Goal: Task Accomplishment & Management: Complete application form

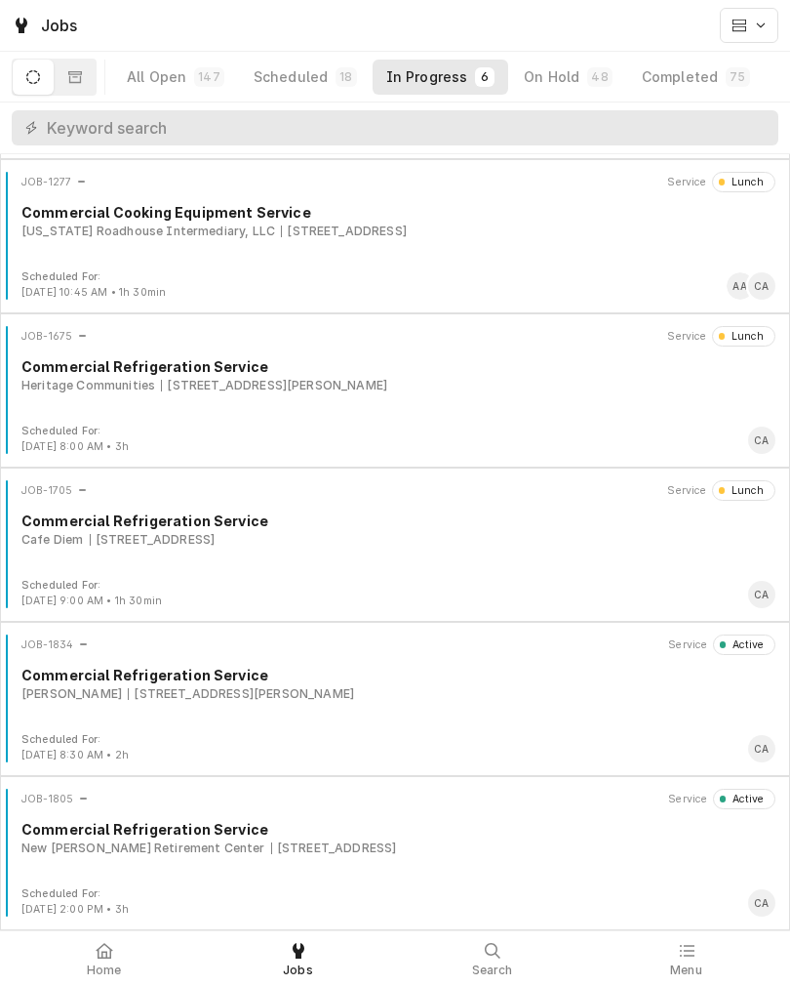
scroll to position [149, 0]
click at [488, 703] on div "Buck Snort 25 Scott St, Council Bluffs, IA 51503" at bounding box center [398, 694] width 754 height 18
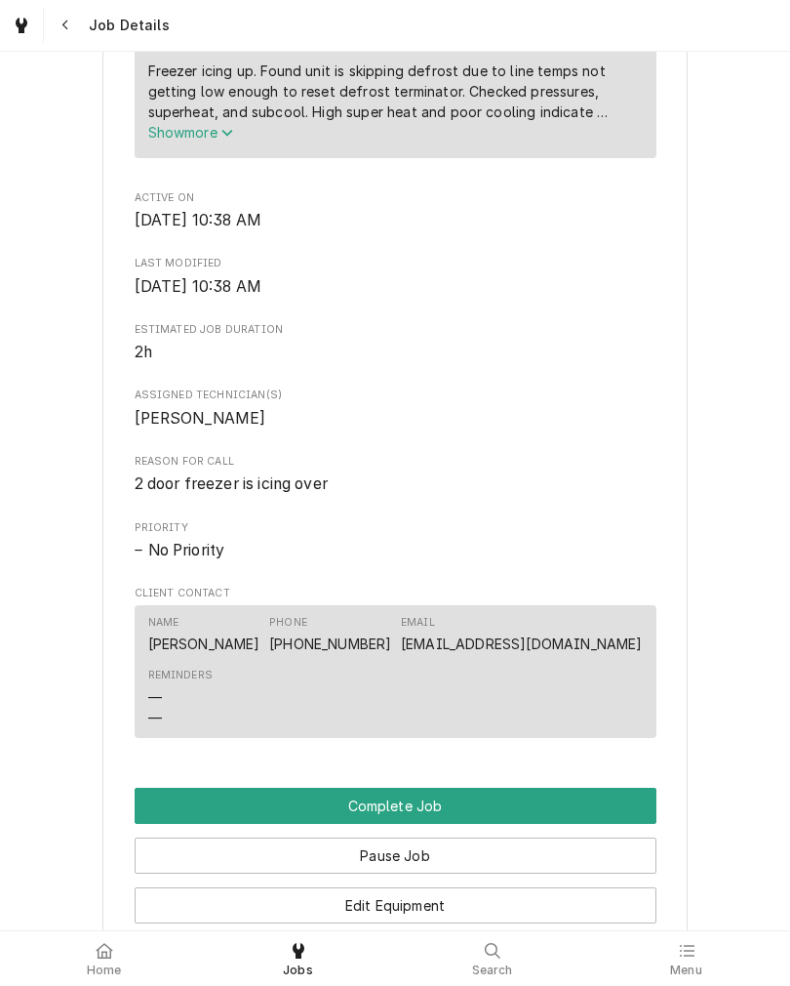
scroll to position [880, 0]
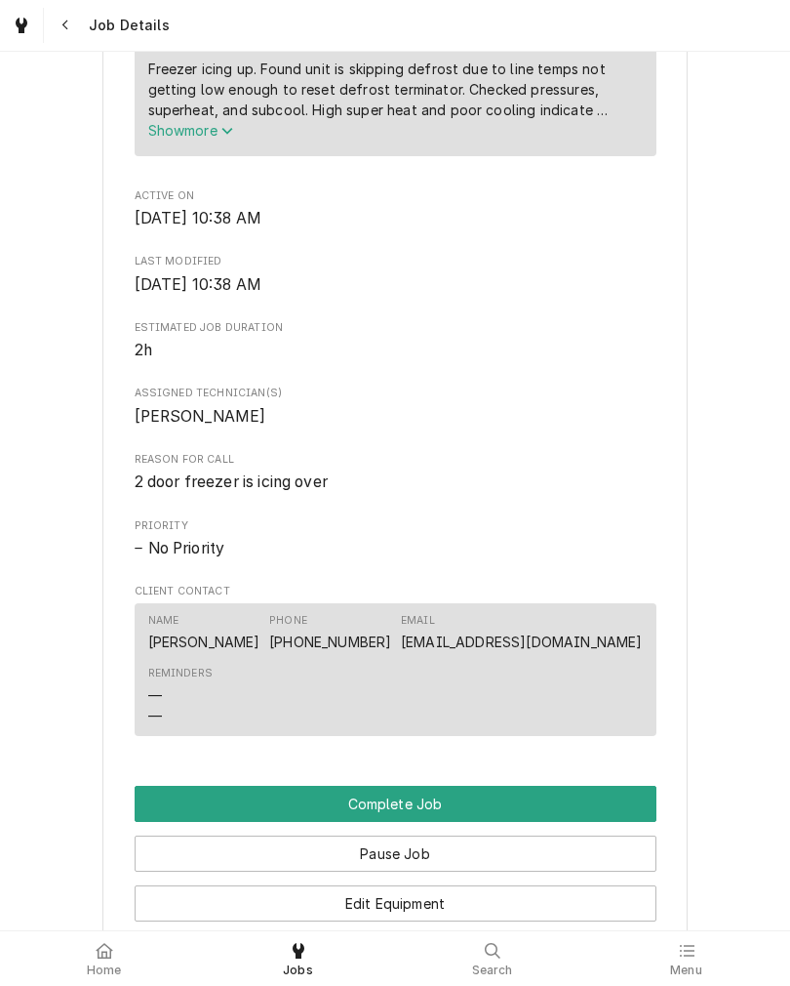
click at [168, 139] on span "Show more" at bounding box center [191, 130] width 86 height 17
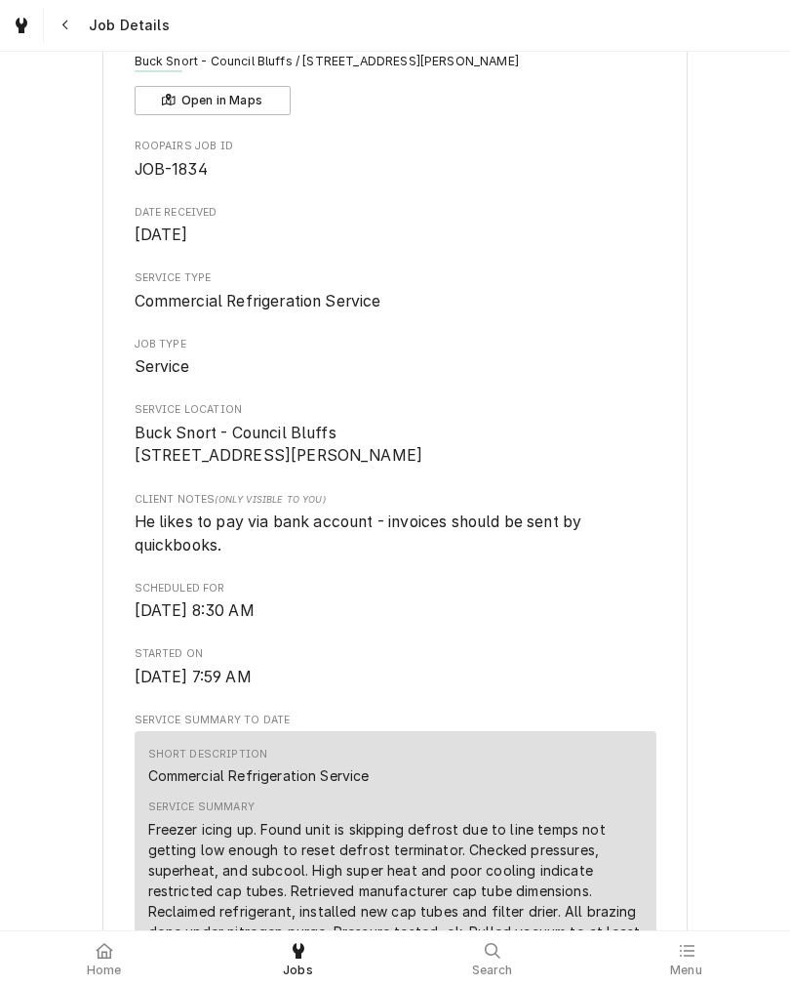
scroll to position [113, 0]
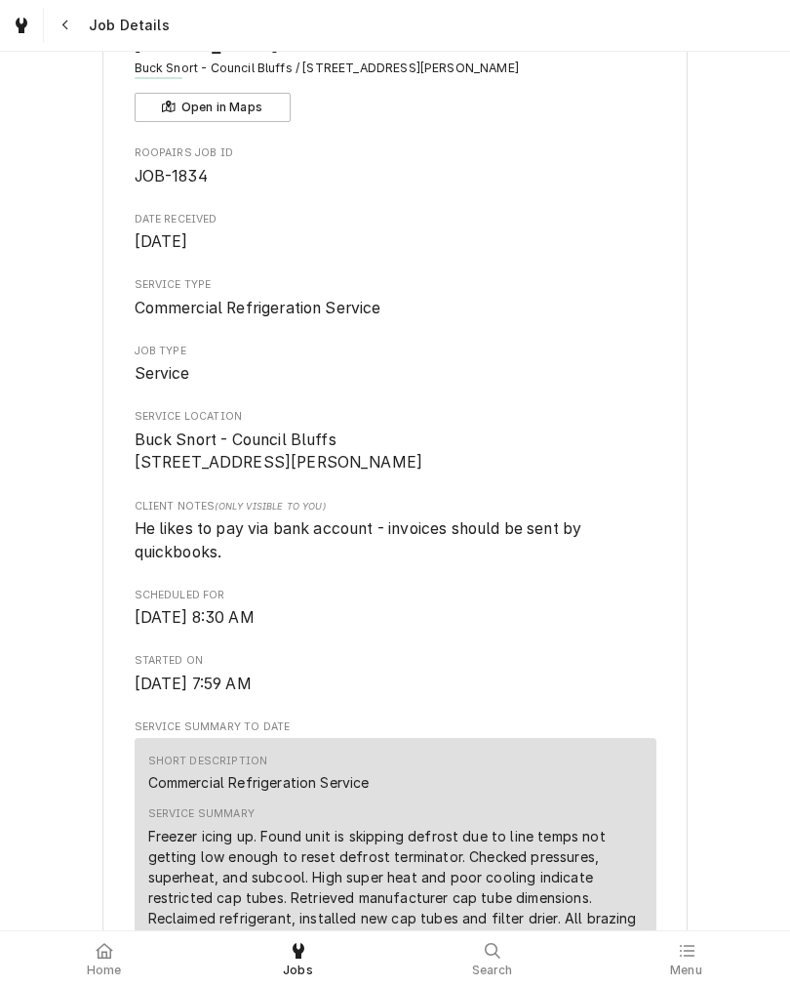
click at [101, 959] on div at bounding box center [104, 950] width 23 height 23
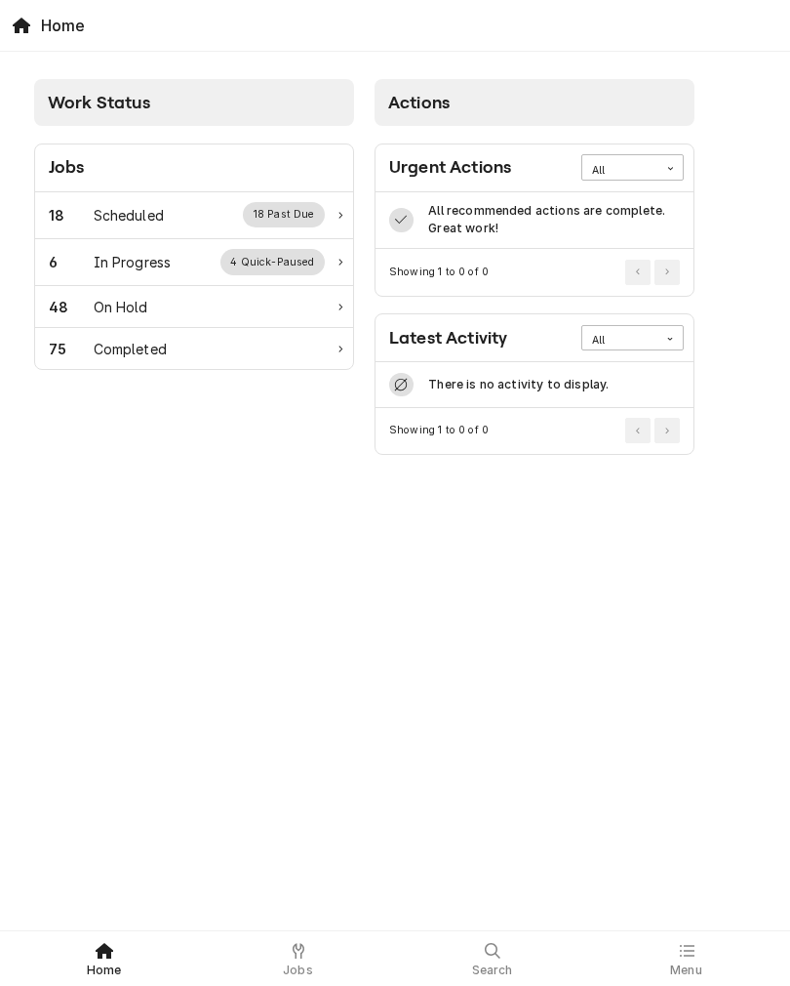
click at [103, 267] on div "In Progress" at bounding box center [133, 262] width 78 height 20
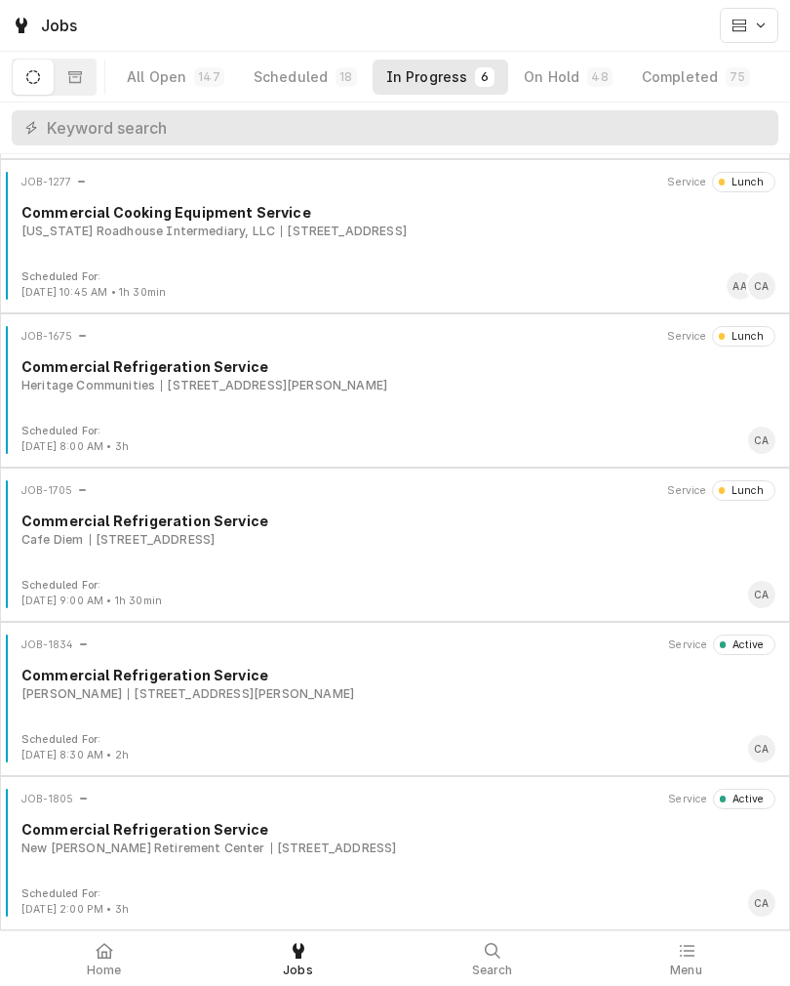
scroll to position [149, 0]
click at [271, 847] on div "[STREET_ADDRESS]" at bounding box center [334, 848] width 126 height 18
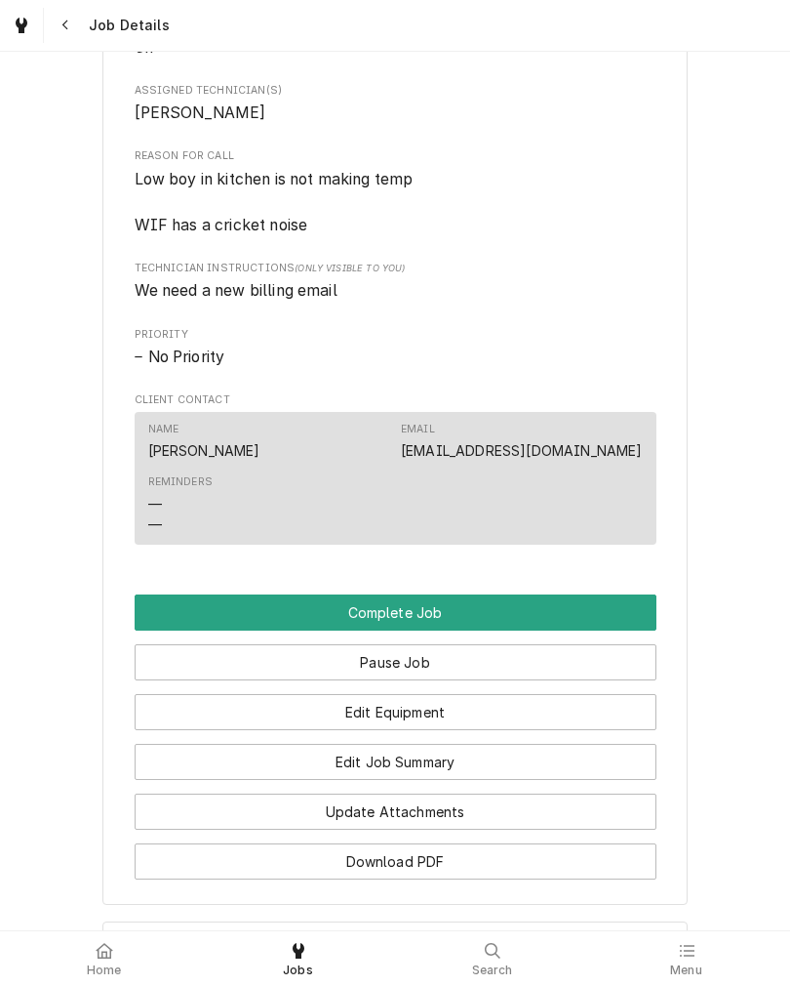
scroll to position [1073, 0]
click at [162, 629] on button "Complete Job" at bounding box center [396, 611] width 522 height 36
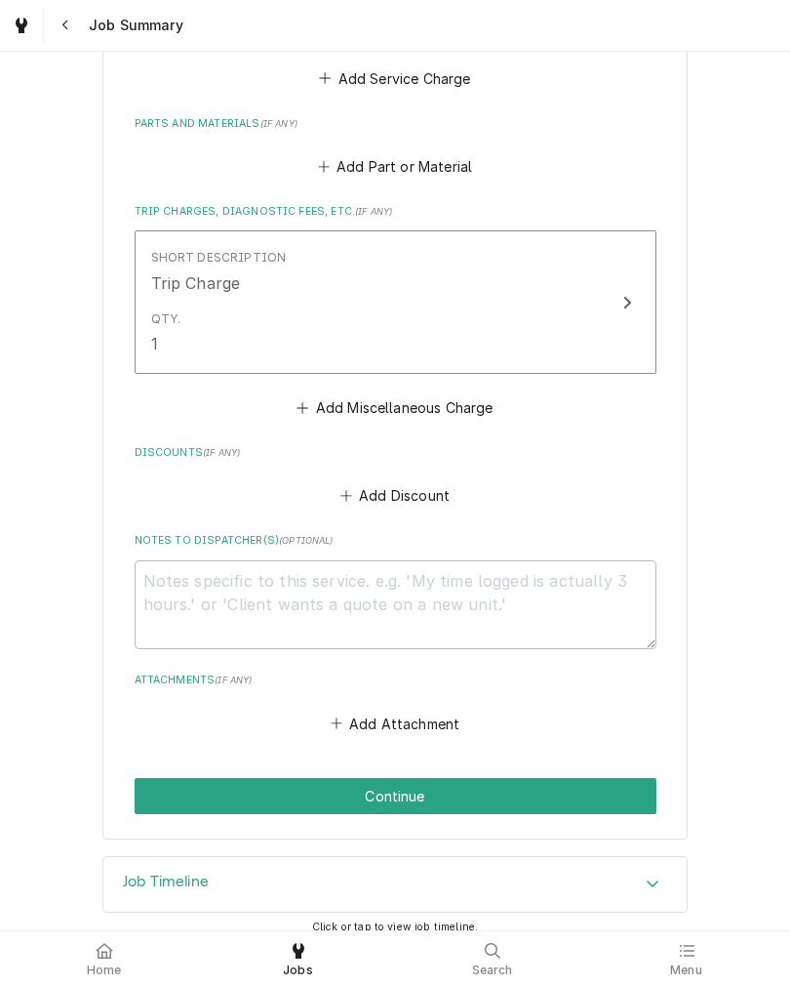
scroll to position [1082, 0]
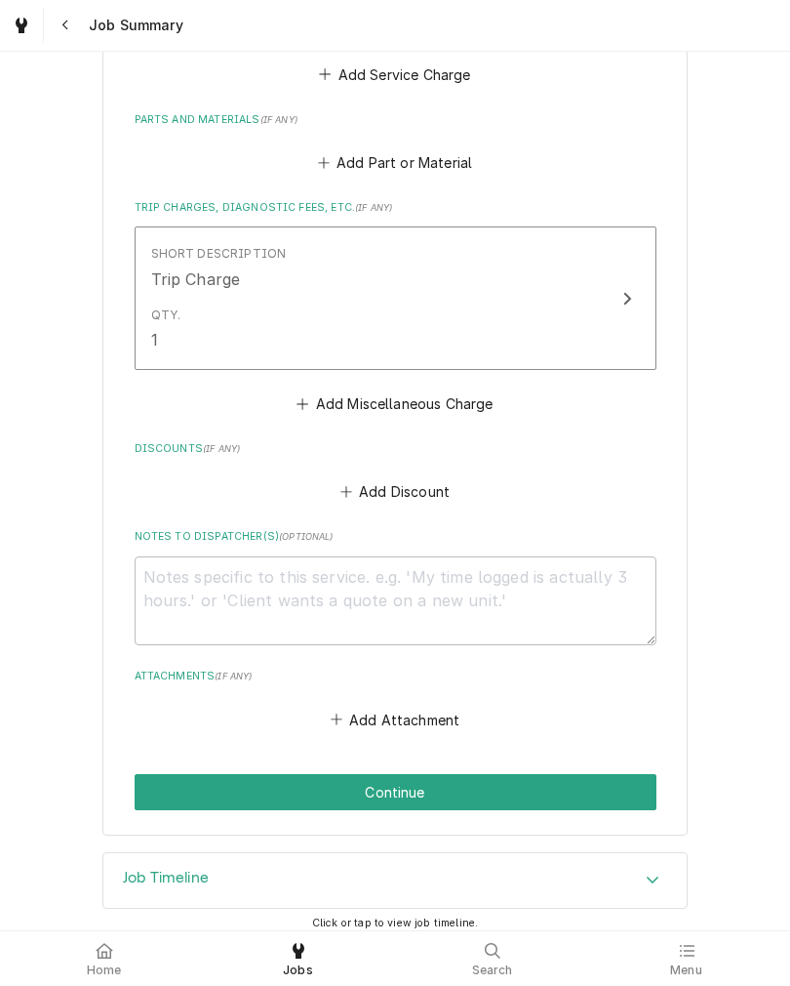
click at [172, 783] on button "Continue" at bounding box center [396, 792] width 522 height 36
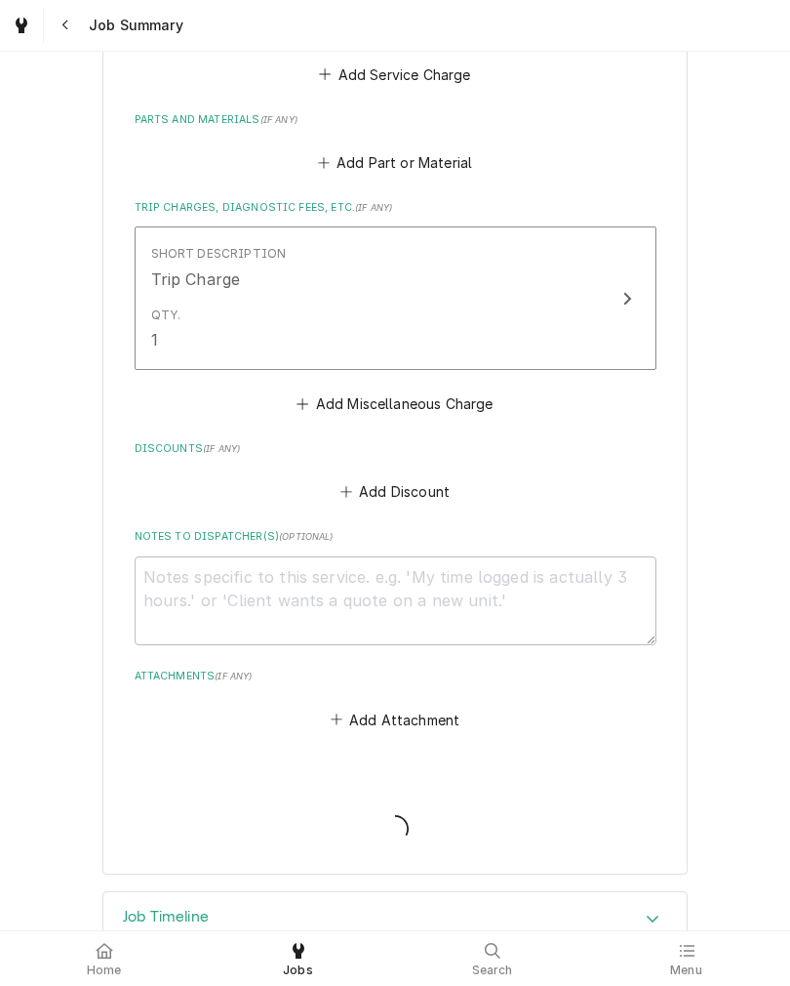
type textarea "x"
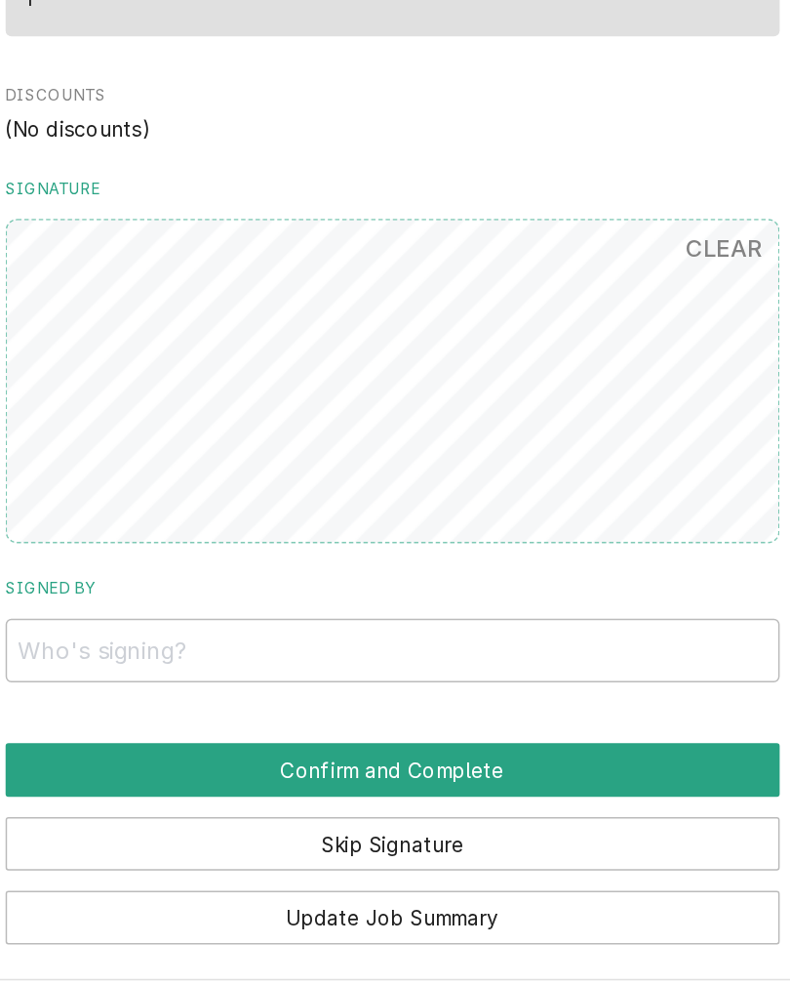
scroll to position [1042, 0]
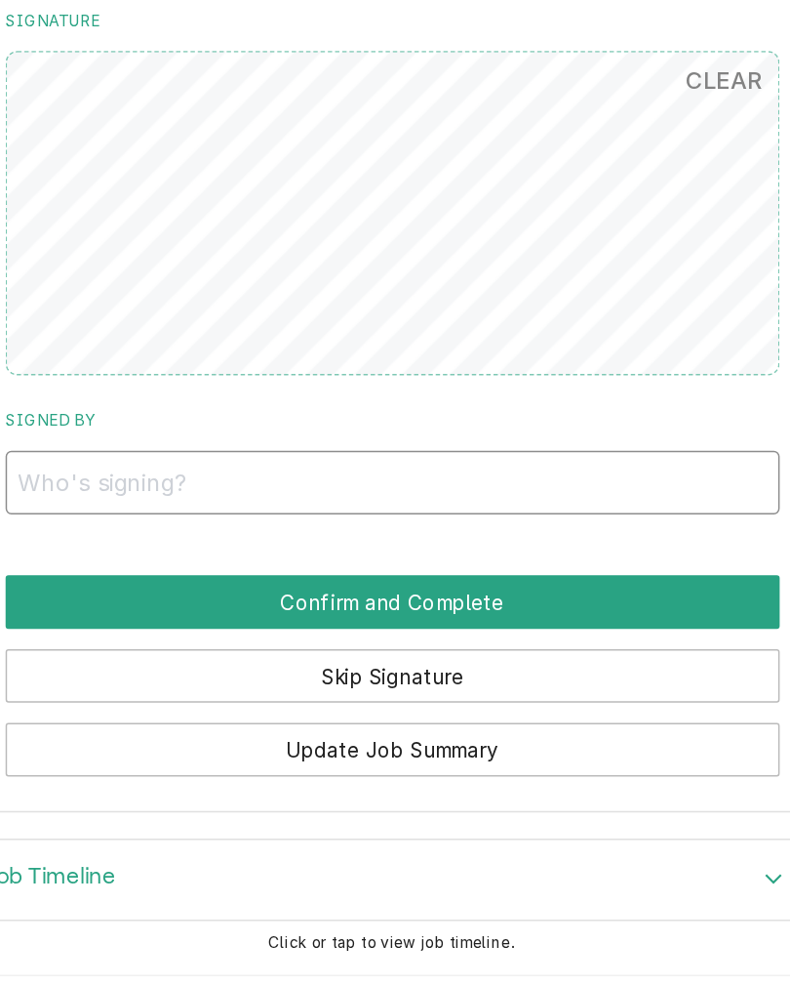
click at [483, 577] on input "Signed By" at bounding box center [396, 598] width 522 height 43
type input "[PERSON_NAME]"
click at [288, 661] on button "Confirm and Complete" at bounding box center [396, 679] width 522 height 36
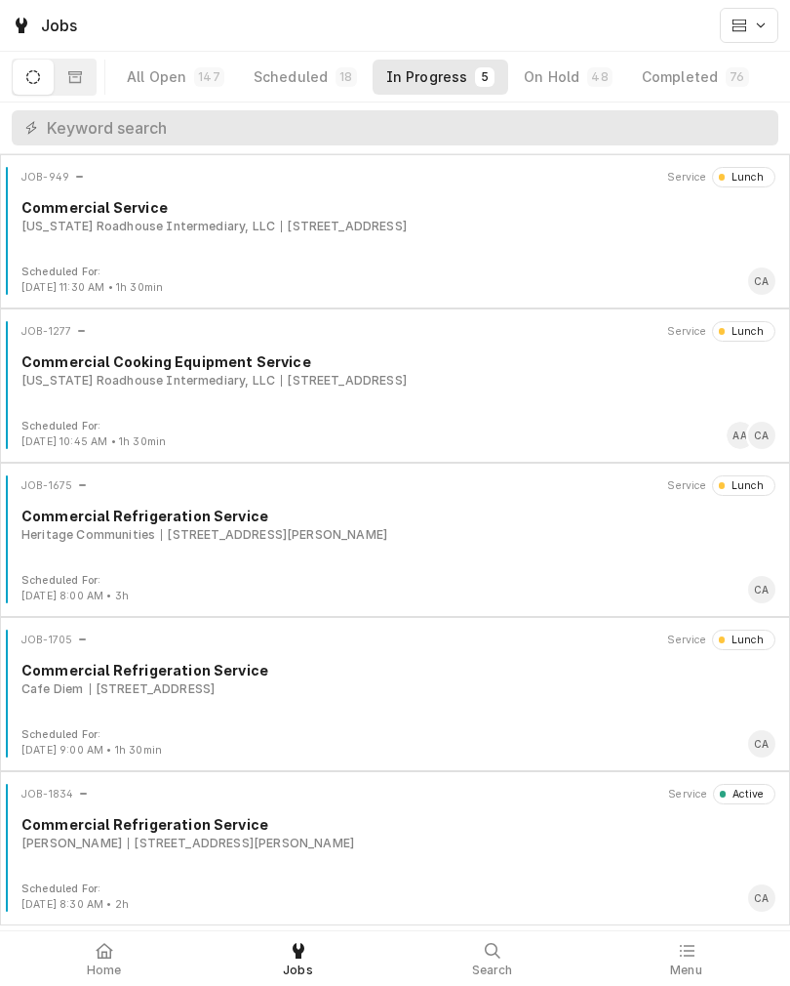
click at [682, 74] on div "Completed" at bounding box center [680, 77] width 76 height 20
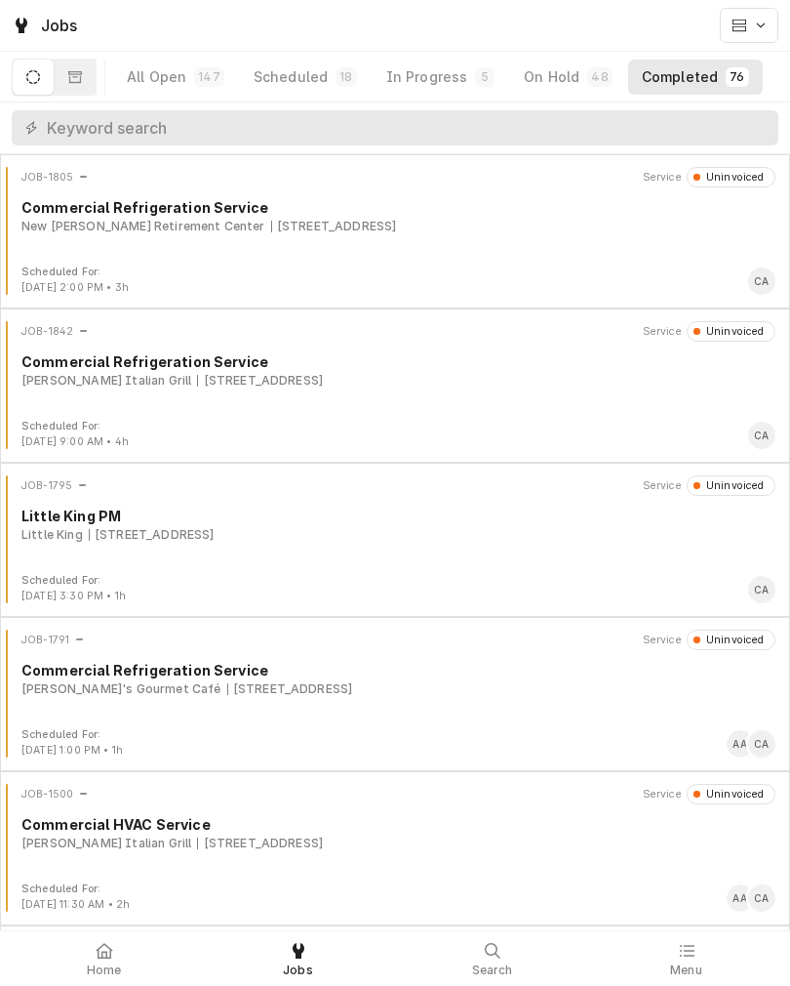
click at [578, 223] on div "New [PERSON_NAME] Retirement Center [STREET_ADDRESS]" at bounding box center [398, 227] width 754 height 18
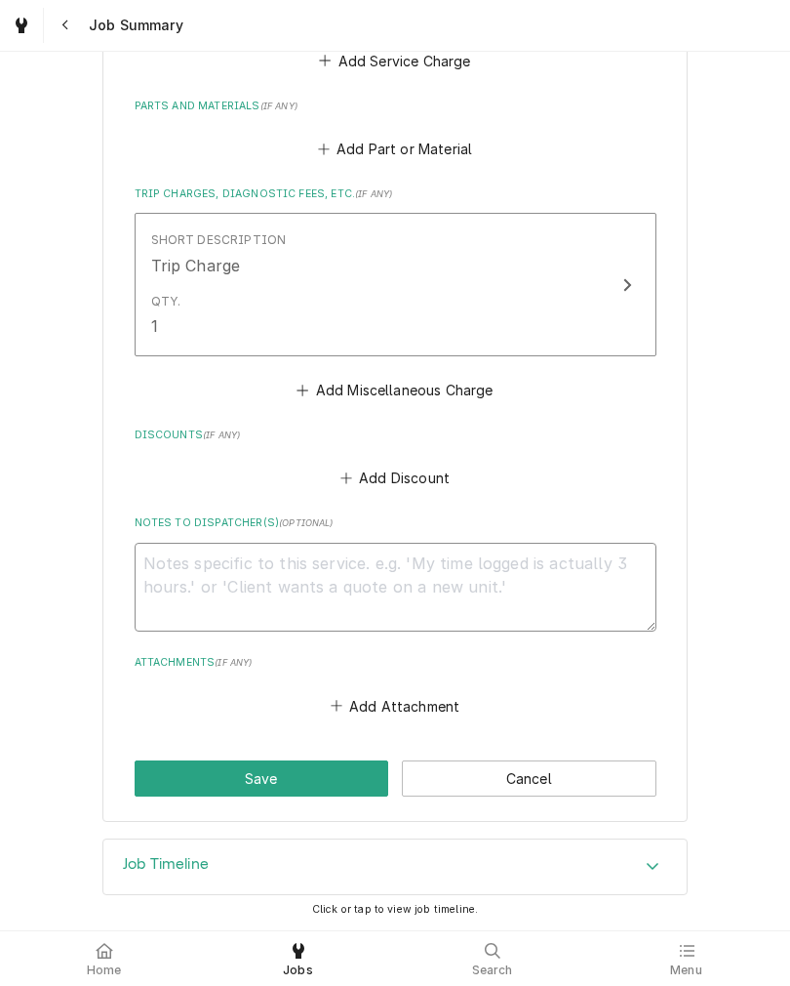
click at [532, 586] on textarea "Notes to Dispatcher(s) ( optional )" at bounding box center [396, 587] width 522 height 89
type textarea "V"
type textarea "x"
type textarea "Vj"
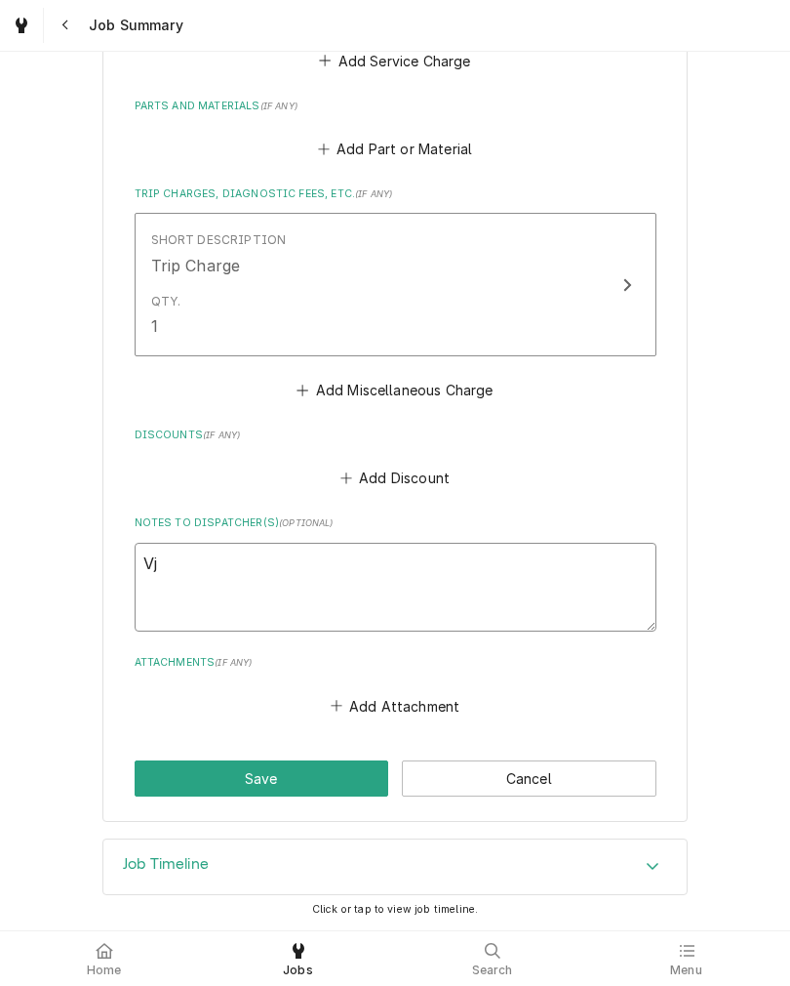
type textarea "x"
type textarea "Vja"
type textarea "x"
type textarea "Vjac"
type textarea "x"
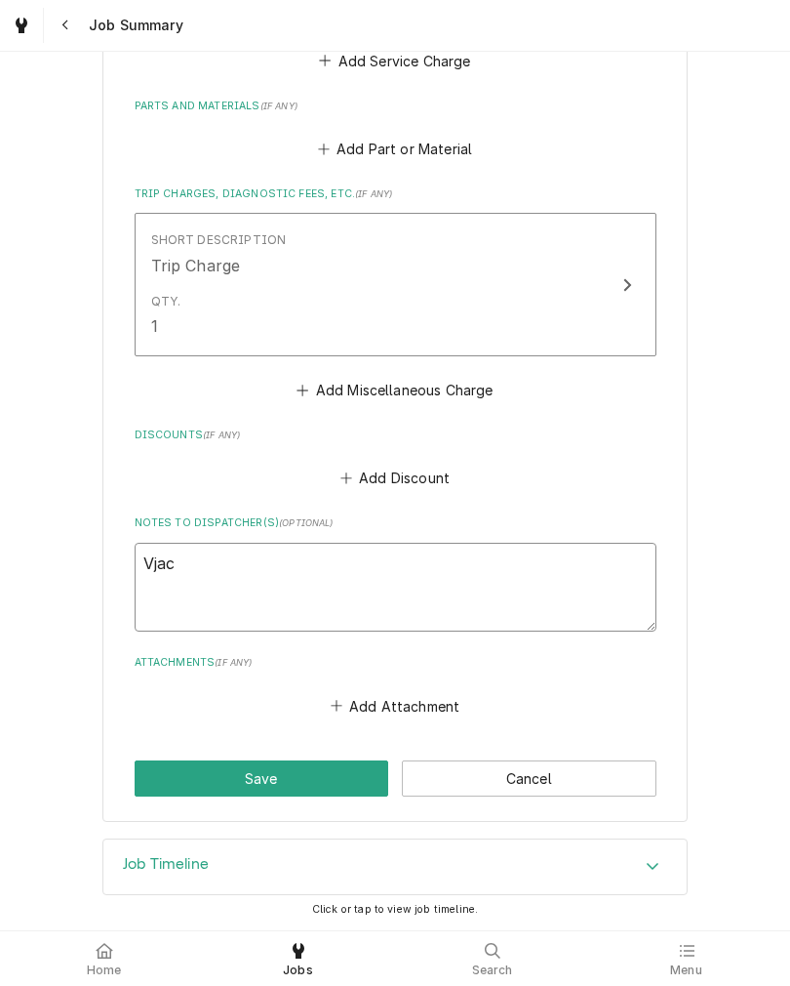
type textarea "Vjack"
type textarea "x"
type textarea "Vjacks"
type textarea "x"
type textarea "Vjackso"
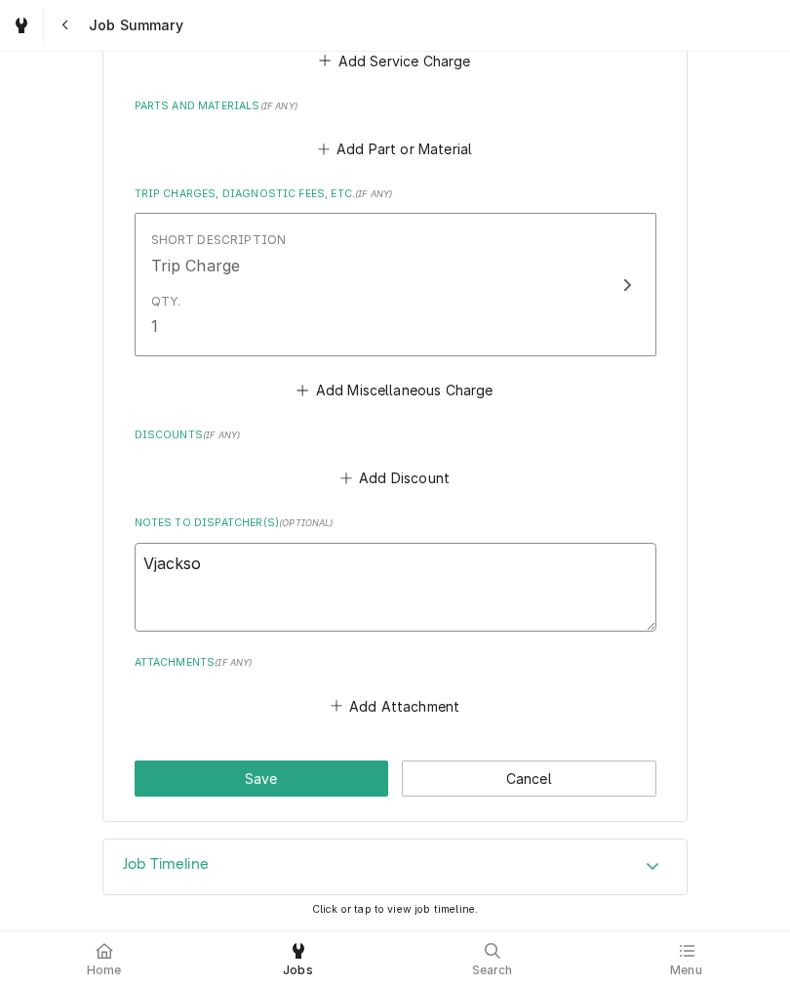
type textarea "x"
type textarea "Vjackson"
type textarea "x"
type textarea "Vjackson@"
type textarea "x"
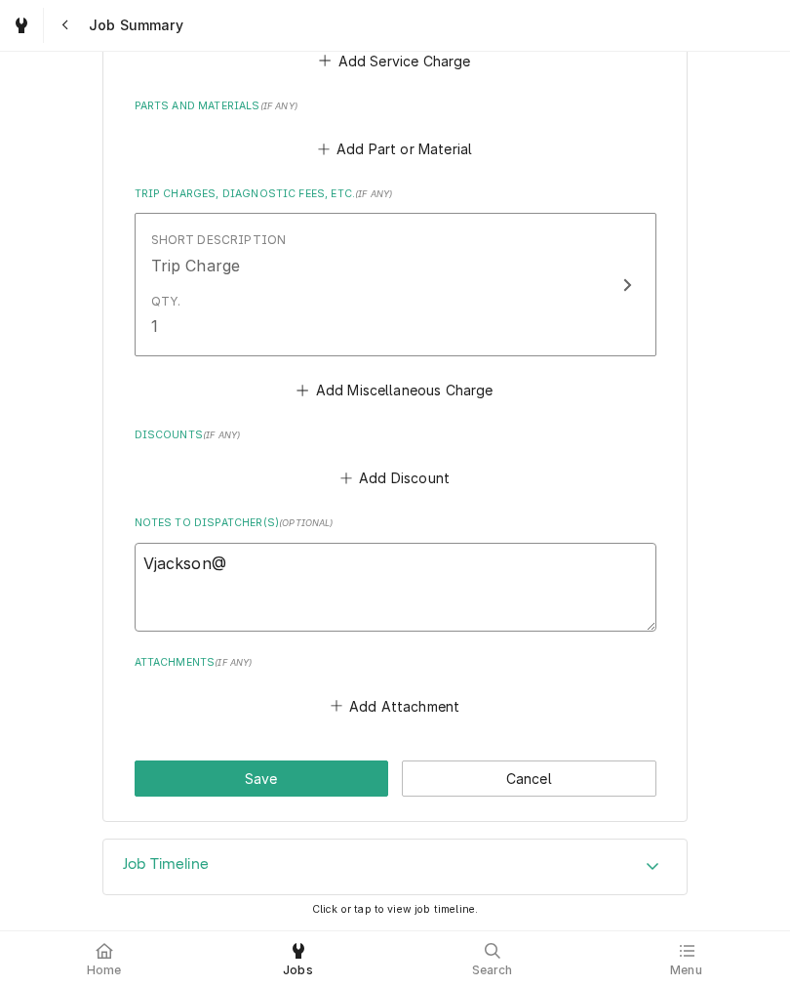
type textarea "Vjackson@n"
type textarea "x"
type textarea "Vjackson@ne"
type textarea "x"
type textarea "Vjackson@newc"
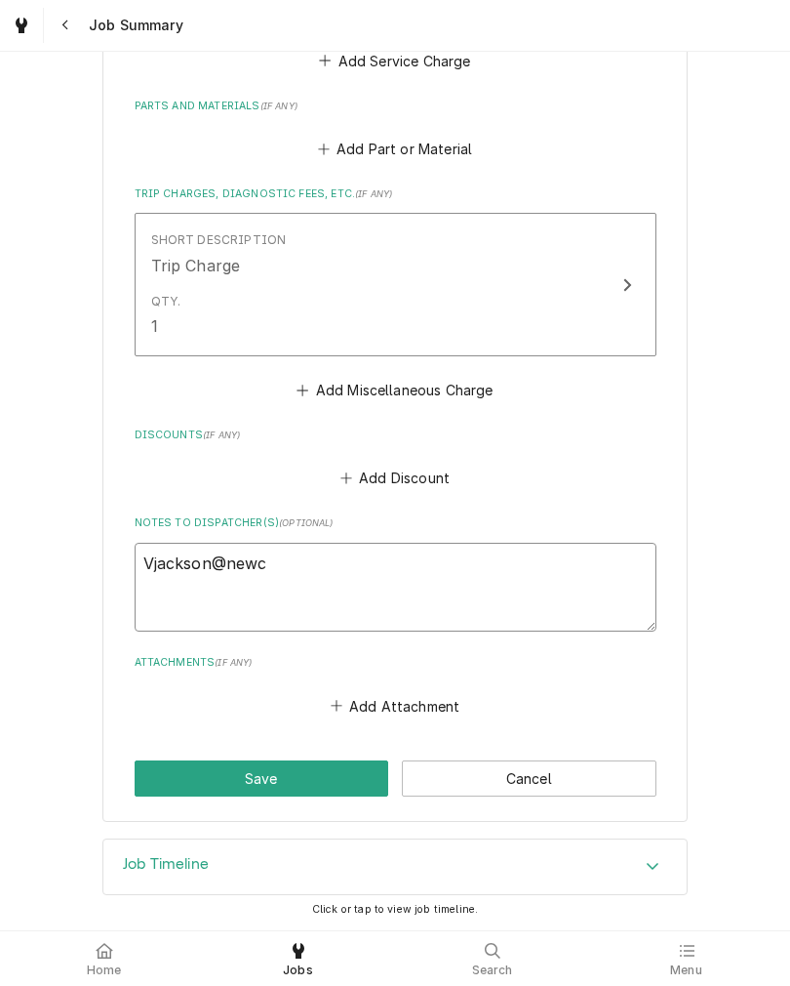
type textarea "x"
type textarea "Vjackson@newca"
type textarea "x"
type textarea "Vjackson@newcas"
type textarea "x"
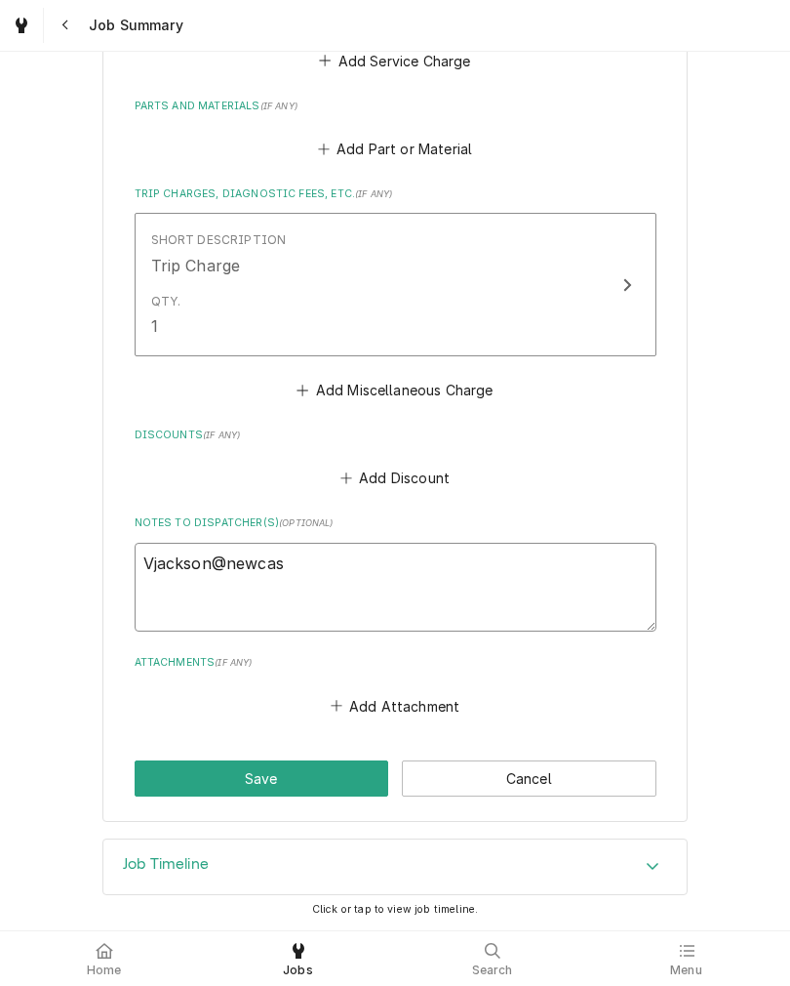
type textarea "Vjackson@newcass"
type textarea "x"
type textarea "Vjackson@newcasse"
type textarea "x"
type textarea "Vjackson@newcassel"
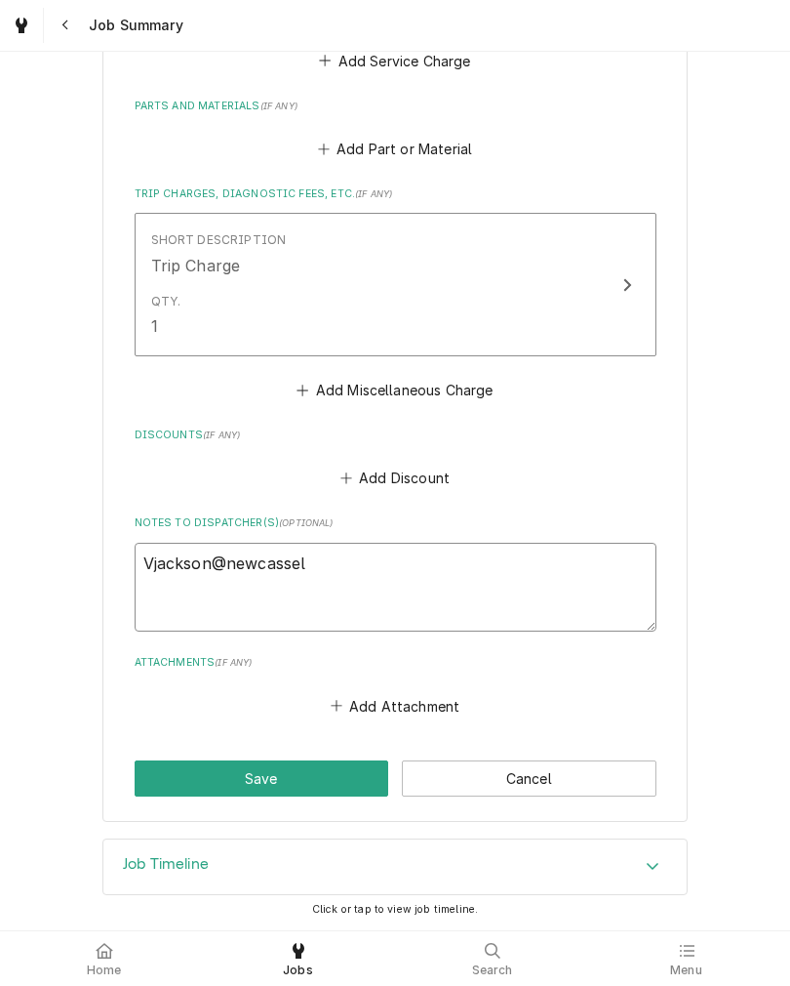
type textarea "x"
type textarea "Vjackson@newcassel."
type textarea "x"
type textarea "Vjackson@newcassel.o"
type textarea "x"
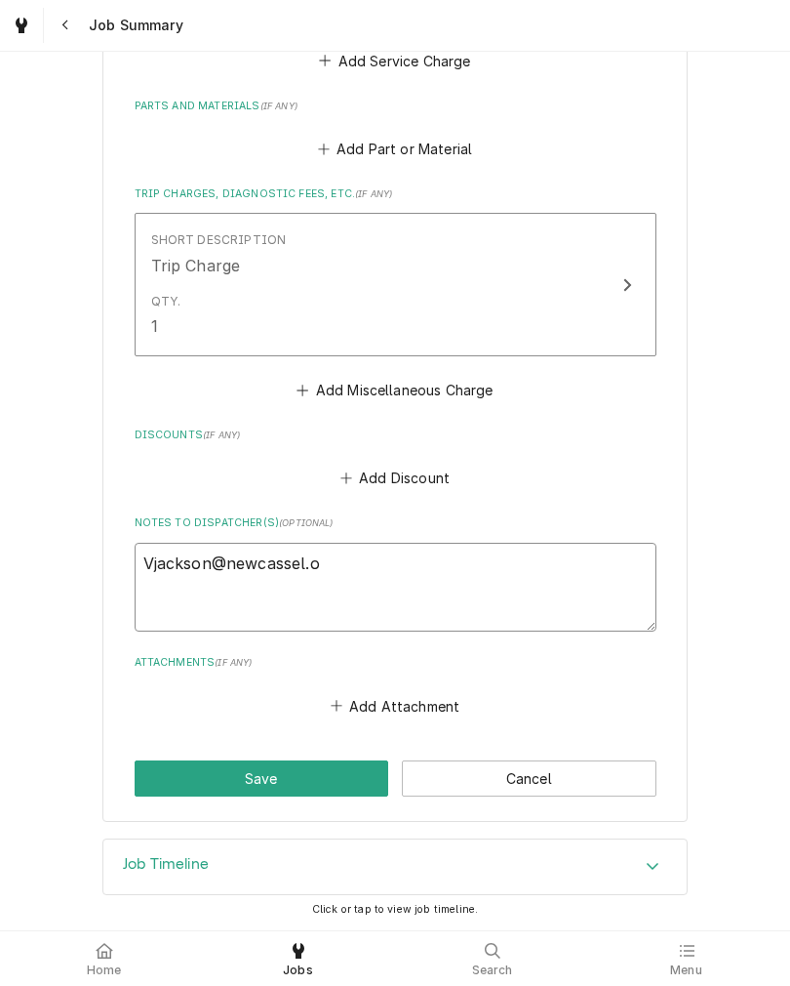
type textarea "Vjackson@newcassel.or"
type textarea "x"
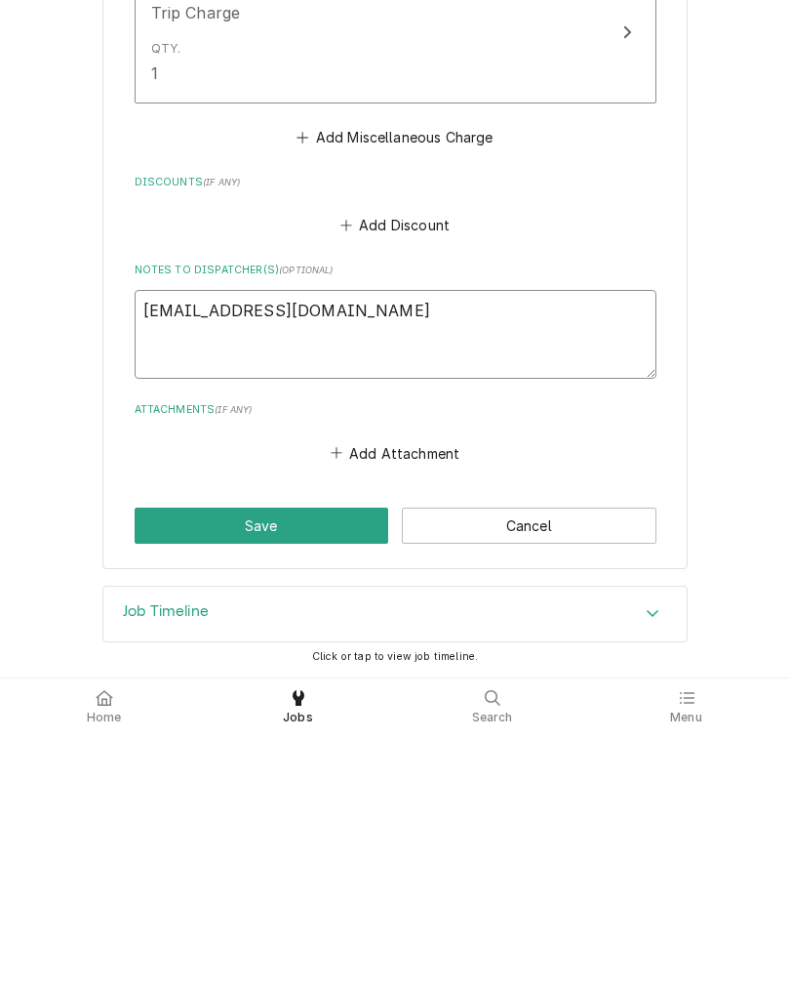
type textarea "[EMAIL_ADDRESS][DOMAIN_NAME]"
click at [152, 760] on button "Save" at bounding box center [262, 778] width 255 height 36
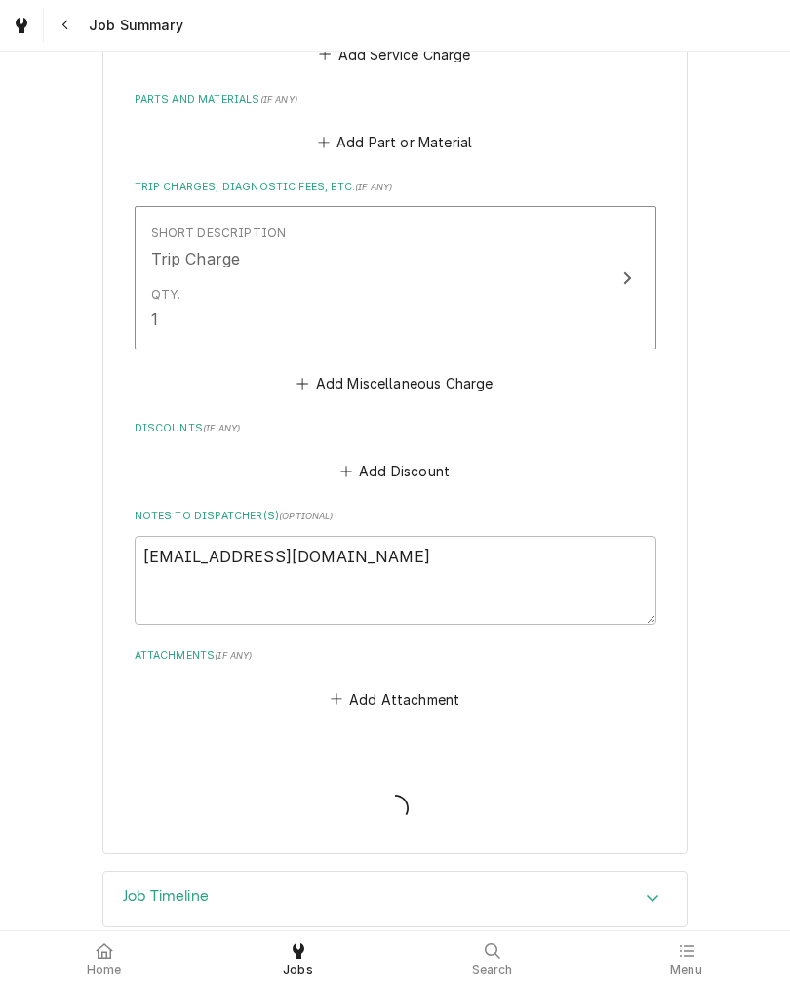
type textarea "x"
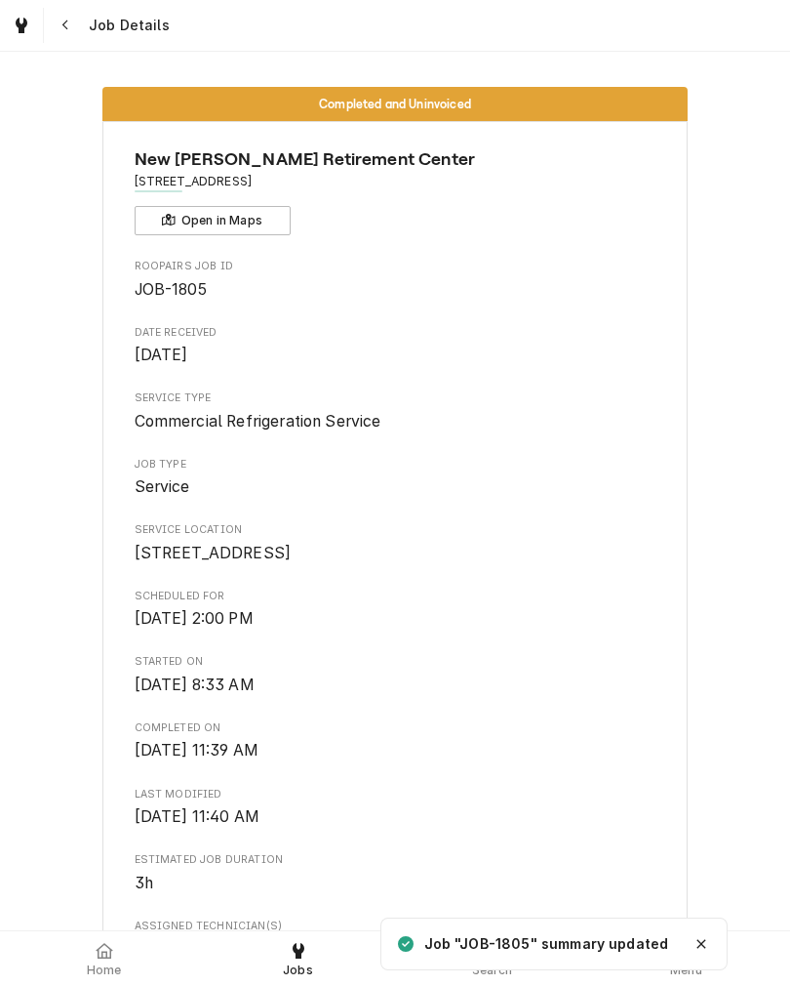
scroll to position [1059, 0]
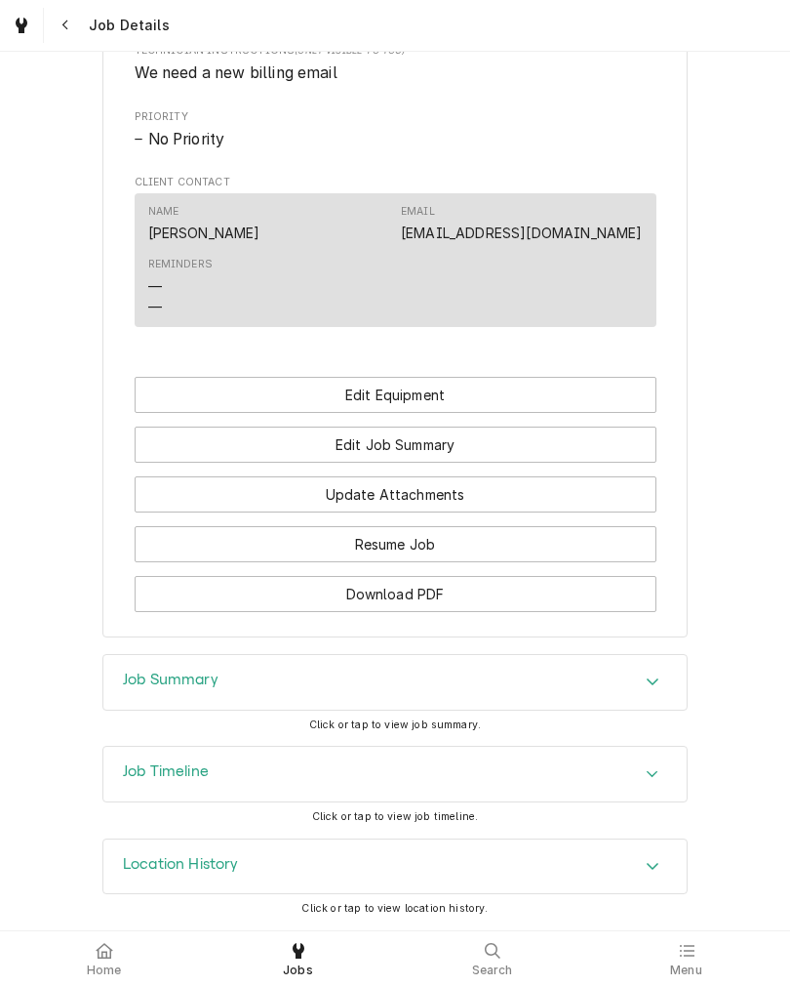
click at [560, 463] on button "Edit Job Summary" at bounding box center [396, 444] width 522 height 36
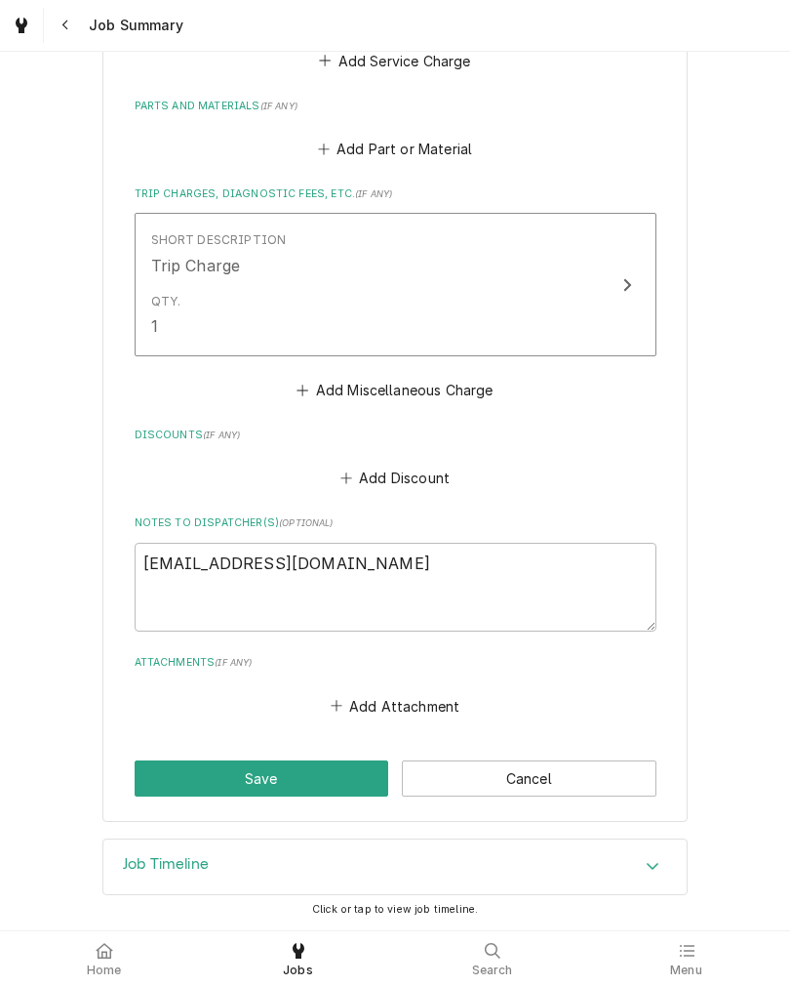
scroll to position [1103, 0]
click at [137, 556] on textarea "[EMAIL_ADDRESS][DOMAIN_NAME]" at bounding box center [396, 587] width 522 height 89
type textarea "x"
type textarea "[EMAIL_ADDRESS][DOMAIN_NAME]"
click at [151, 559] on textarea "[EMAIL_ADDRESS][DOMAIN_NAME]" at bounding box center [396, 587] width 522 height 89
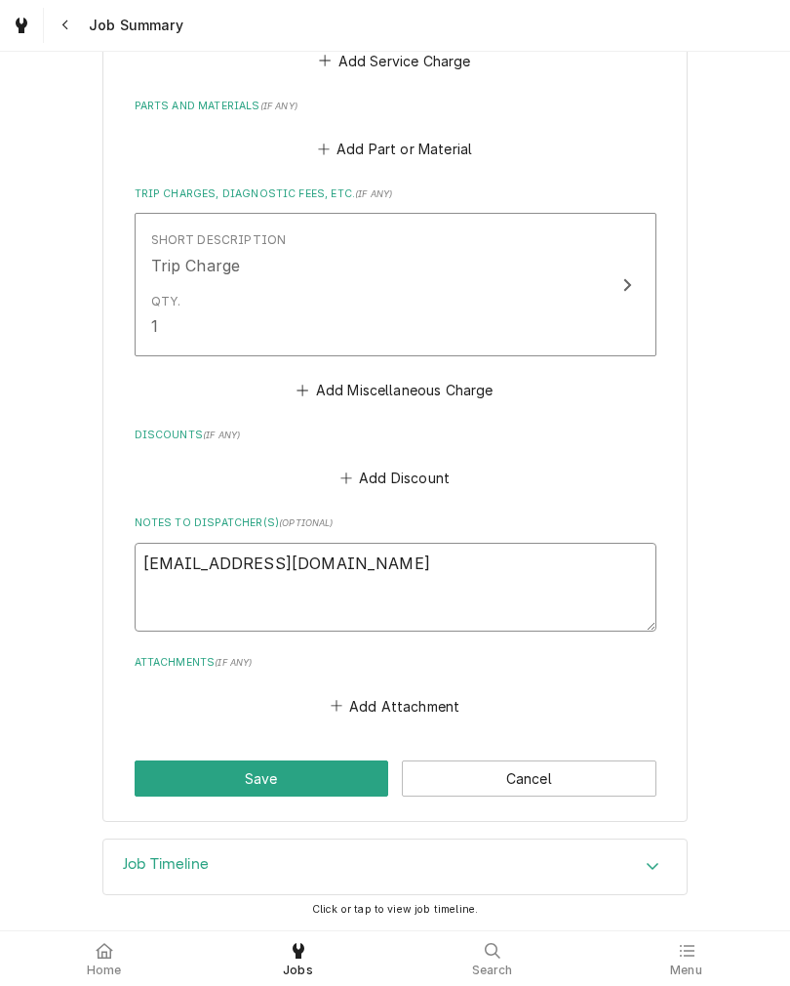
type textarea "x"
type textarea "N [EMAIL_ADDRESS][DOMAIN_NAME]"
type textarea "x"
type textarea "[PERSON_NAME] [PERSON_NAME][EMAIL_ADDRESS][DOMAIN_NAME]"
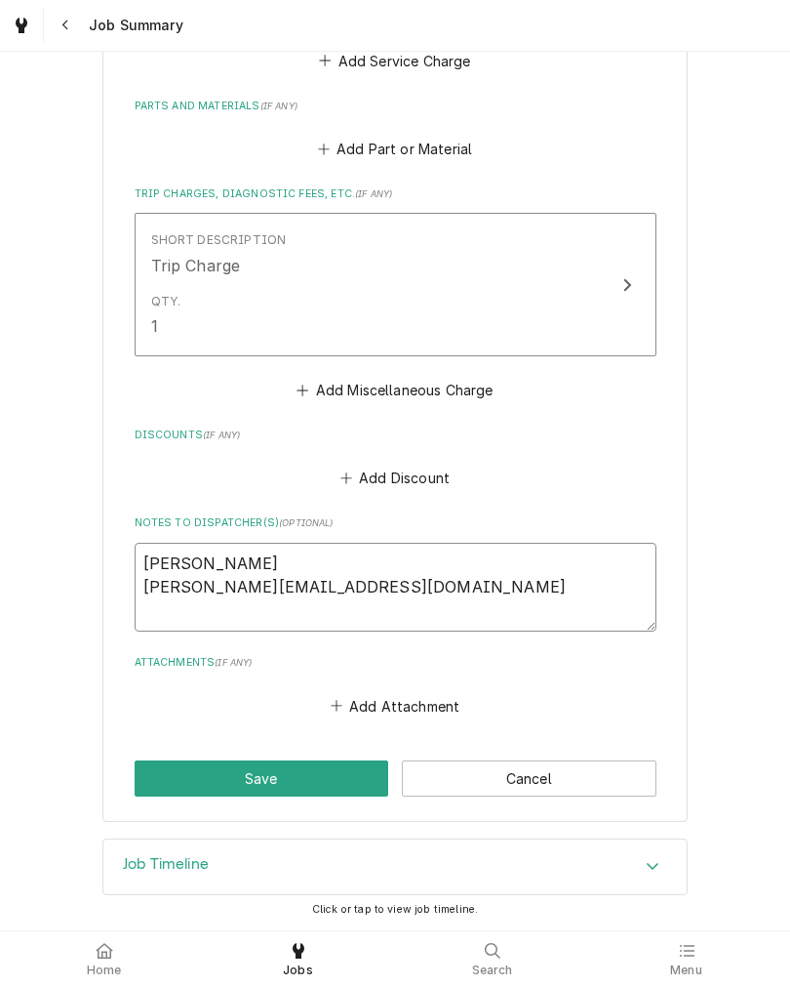
type textarea "x"
type textarea "New [EMAIL_ADDRESS][DOMAIN_NAME]"
type textarea "x"
type textarea "New [EMAIL_ADDRESS][DOMAIN_NAME]"
type textarea "x"
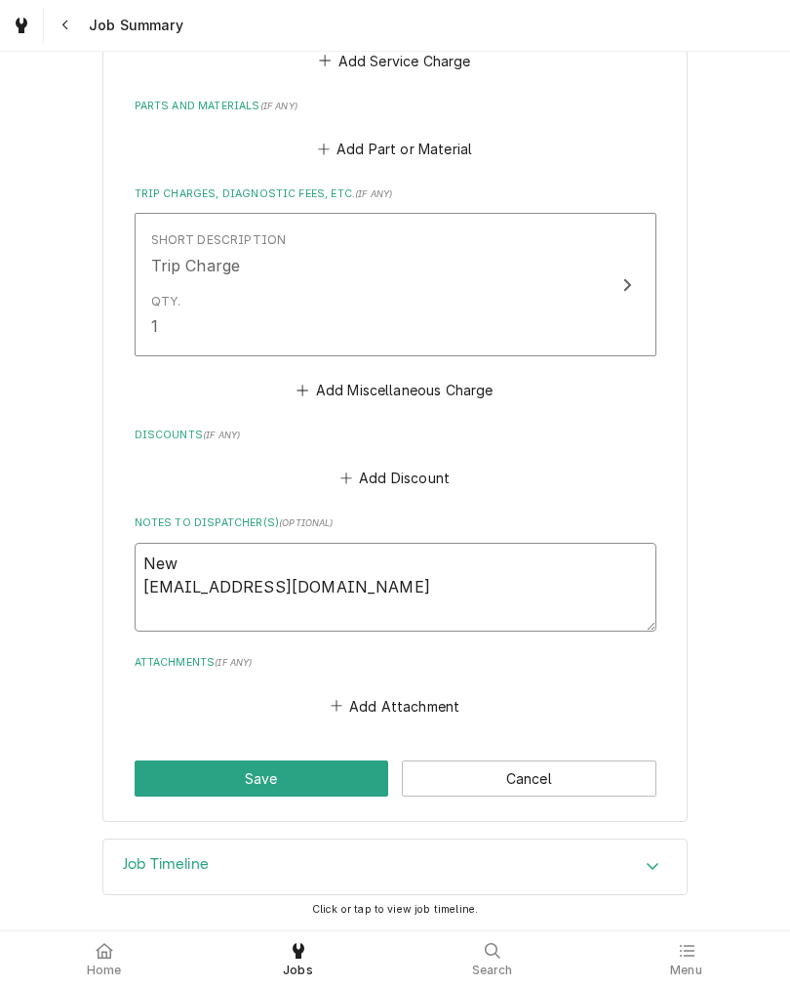
type textarea "New b [EMAIL_ADDRESS][DOMAIN_NAME]"
type textarea "x"
type textarea "New bi [EMAIL_ADDRESS][DOMAIN_NAME]"
type textarea "x"
type textarea "New bil [EMAIL_ADDRESS][DOMAIN_NAME]"
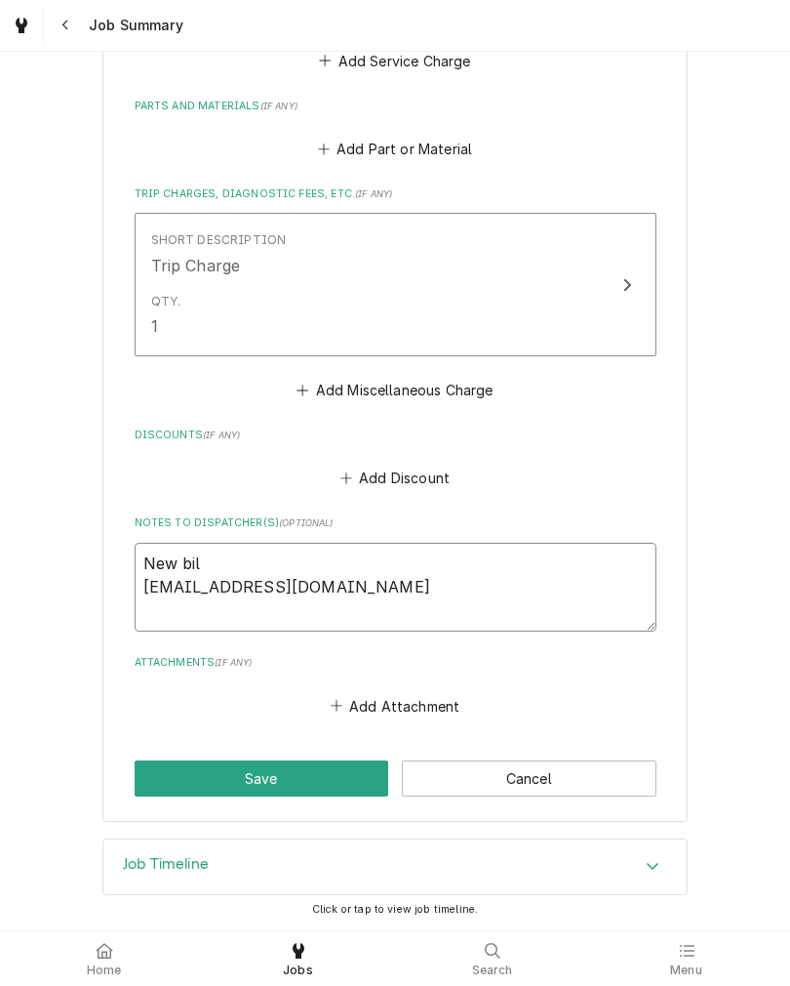
type textarea "x"
type textarea "New [PERSON_NAME] [PERSON_NAME][EMAIL_ADDRESS][DOMAIN_NAME]"
type textarea "x"
type textarea "New [PERSON_NAME] [PERSON_NAME][EMAIL_ADDRESS][DOMAIN_NAME]"
type textarea "x"
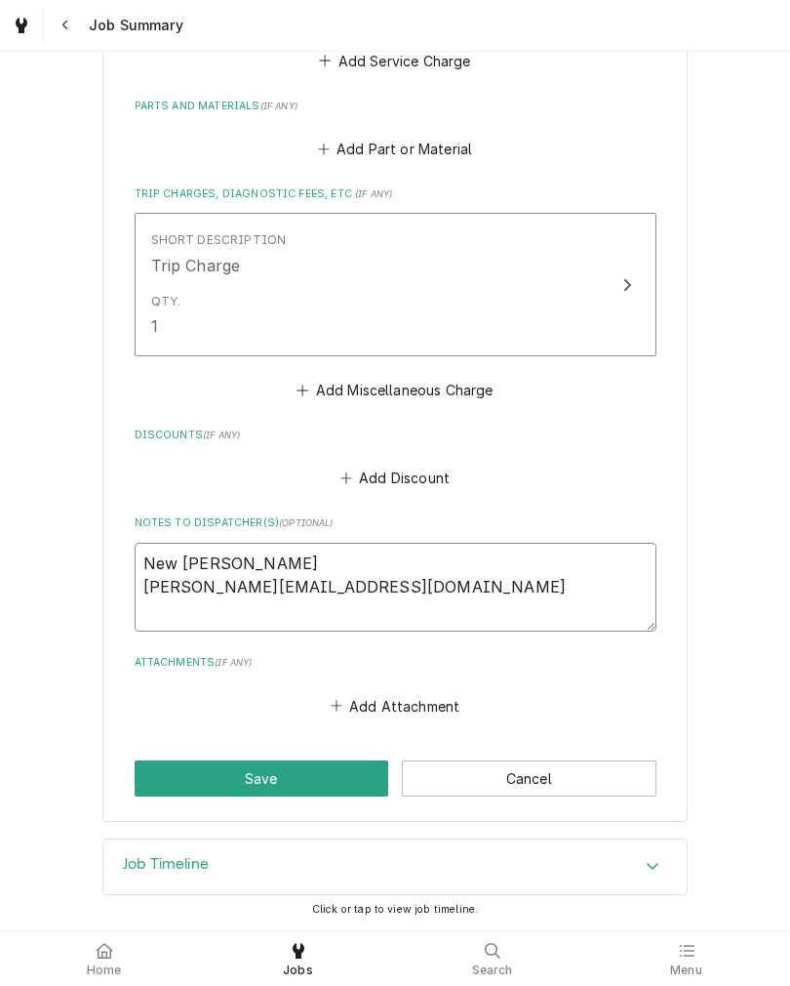
type textarea "New billin [EMAIL_ADDRESS][DOMAIN_NAME]"
type textarea "x"
type textarea "New billing [EMAIL_ADDRESS][DOMAIN_NAME]"
type textarea "x"
type textarea "New billing [EMAIL_ADDRESS][DOMAIN_NAME]"
